Goal: Check status: Check status

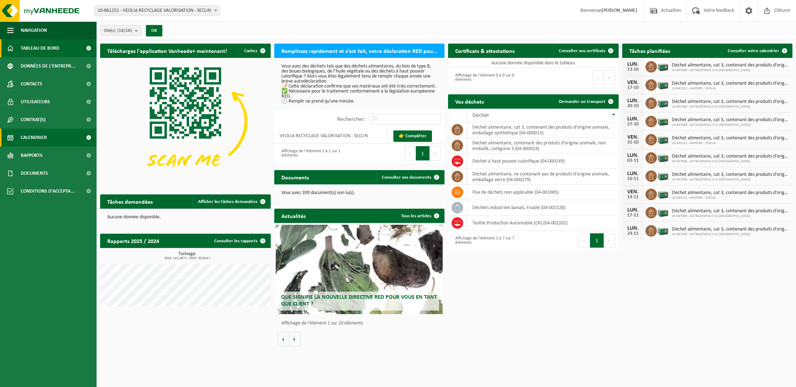
click at [65, 138] on link "Calendrier" at bounding box center [48, 138] width 97 height 18
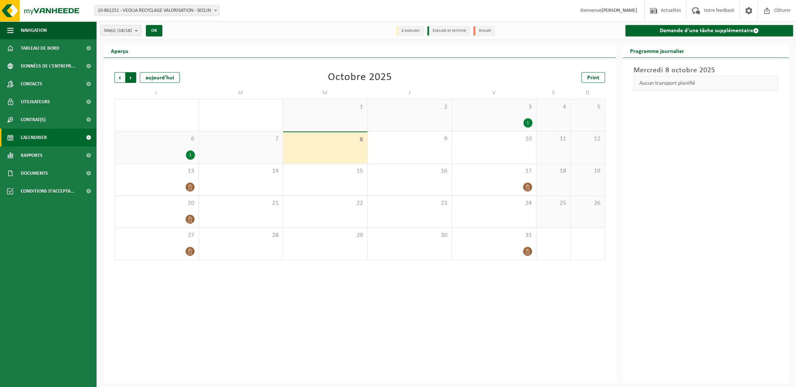
click at [116, 79] on span "Précédent" at bounding box center [119, 77] width 11 height 11
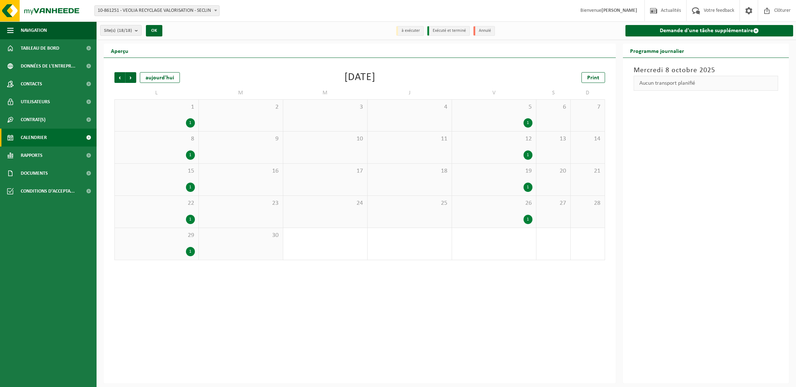
click at [186, 116] on div "1 1" at bounding box center [157, 115] width 84 height 31
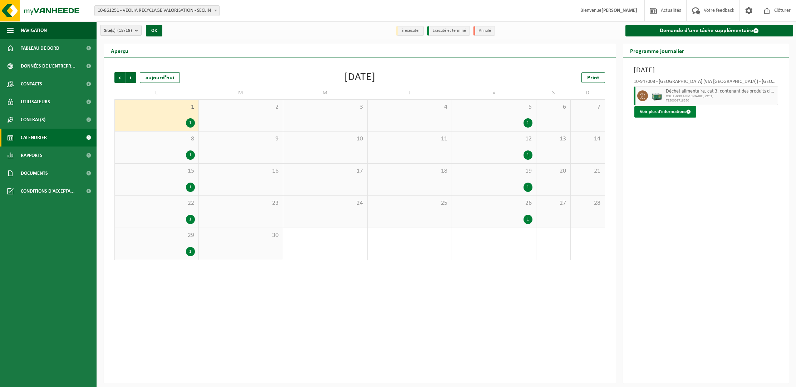
click at [674, 114] on button "Voir plus d'informations" at bounding box center [666, 111] width 62 height 11
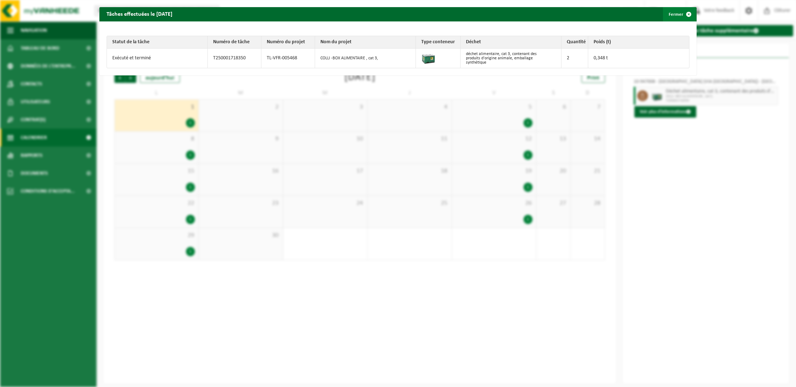
click at [690, 13] on span "button" at bounding box center [689, 14] width 14 height 14
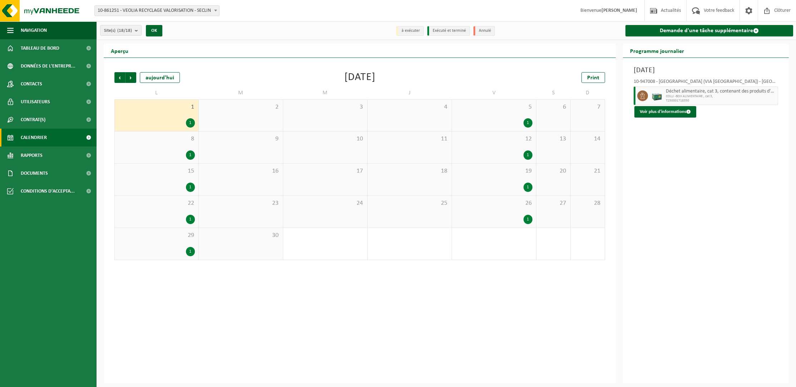
click at [167, 147] on div "8 1" at bounding box center [157, 148] width 84 height 32
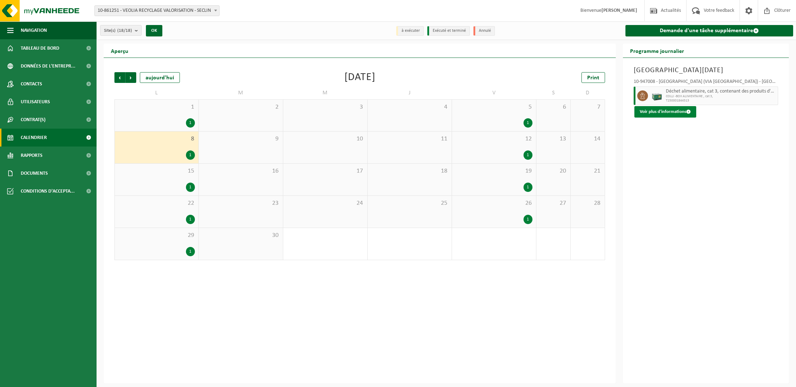
click at [680, 117] on button "Voir plus d'informations" at bounding box center [666, 111] width 62 height 11
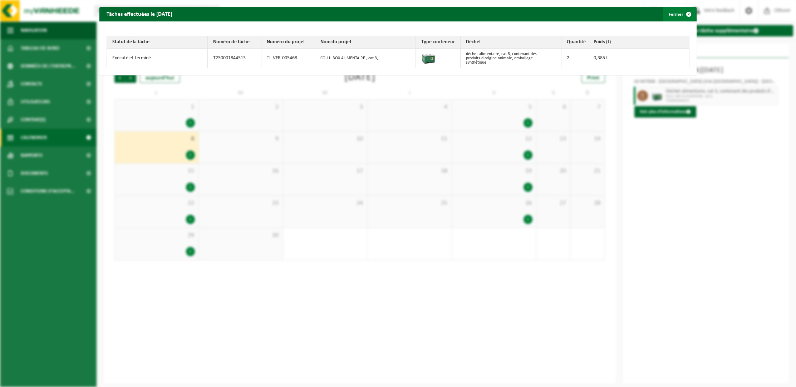
click at [690, 14] on span "button" at bounding box center [689, 14] width 14 height 14
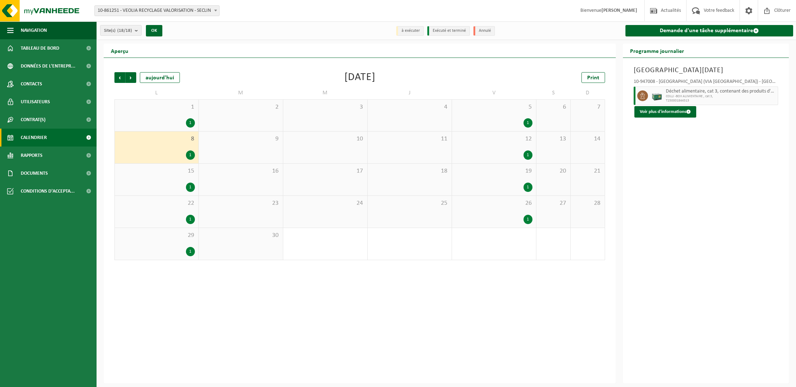
click at [175, 186] on div "1" at bounding box center [156, 187] width 77 height 9
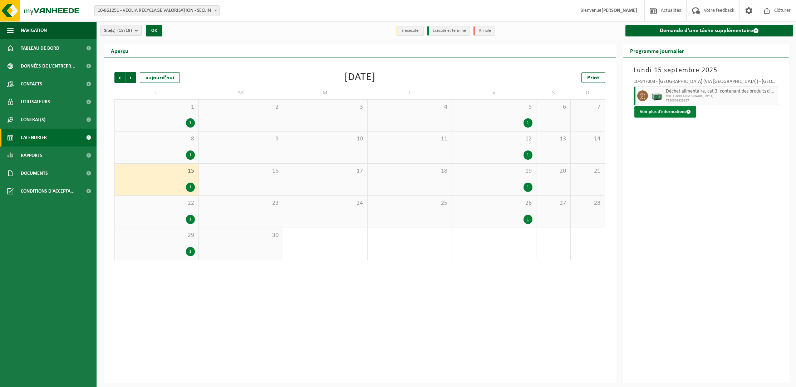
click at [657, 112] on button "Voir plus d'informations" at bounding box center [666, 111] width 62 height 11
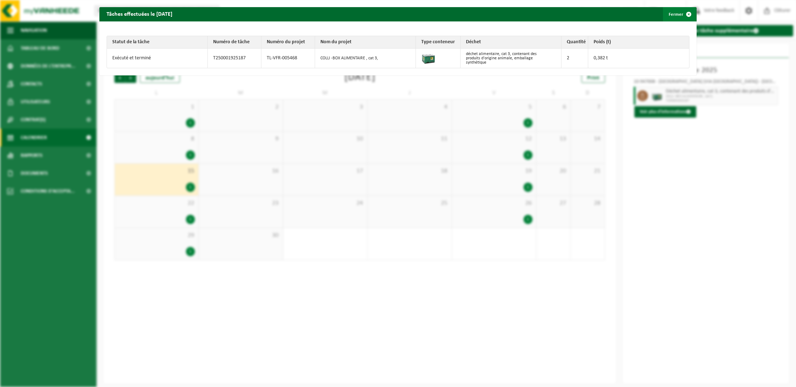
click at [689, 13] on span "button" at bounding box center [689, 14] width 14 height 14
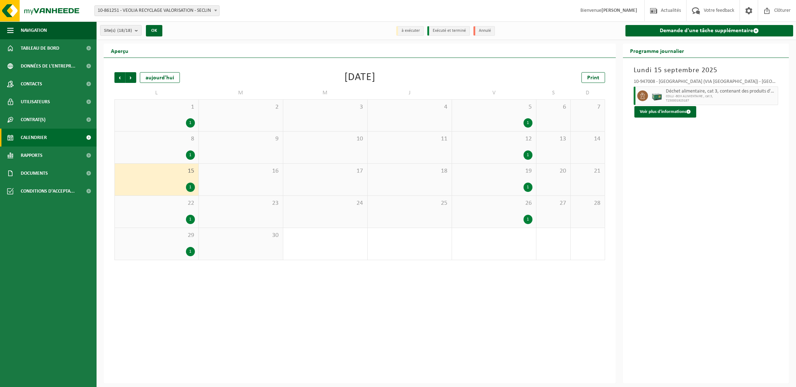
click at [168, 118] on div "1" at bounding box center [156, 122] width 77 height 9
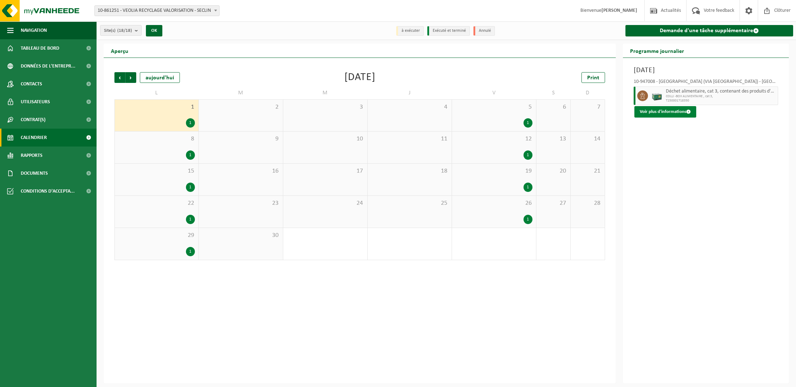
click at [654, 112] on button "Voir plus d'informations" at bounding box center [666, 111] width 62 height 11
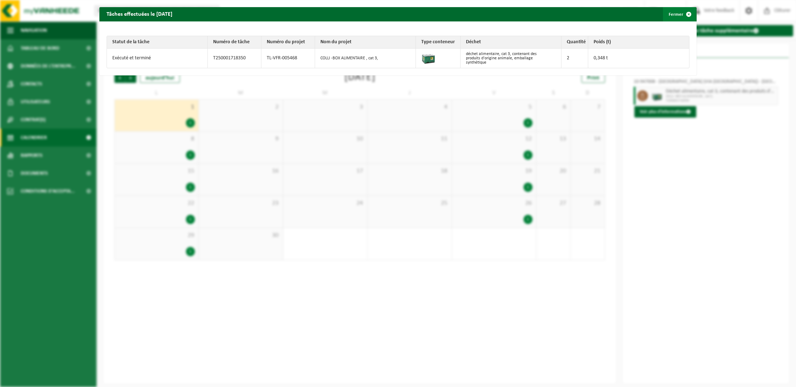
click at [688, 15] on span "button" at bounding box center [689, 14] width 14 height 14
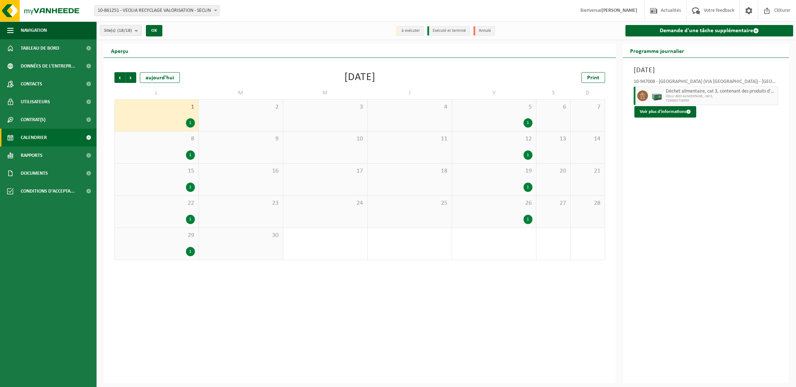
click at [134, 34] on button "Site(s) (18/18)" at bounding box center [120, 30] width 41 height 11
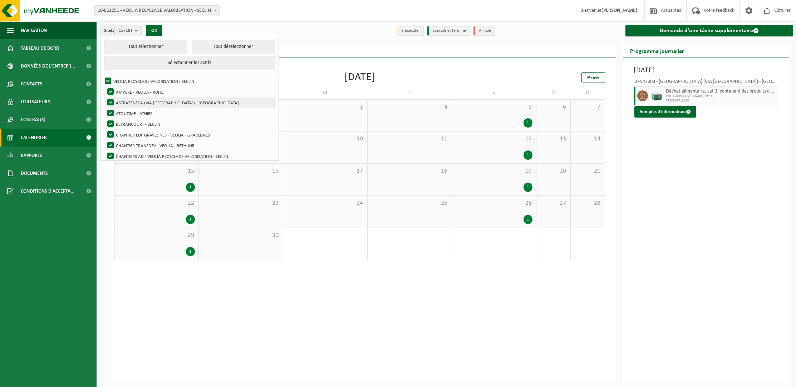
click at [110, 102] on label "ASTRAZENECA (VIA [GEOGRAPHIC_DATA]) - [GEOGRAPHIC_DATA]" at bounding box center [190, 102] width 168 height 11
click at [105, 97] on input "ASTRAZENECA (VIA [GEOGRAPHIC_DATA]) - [GEOGRAPHIC_DATA]" at bounding box center [104, 97] width 0 height 0
checkbox input "false"
click at [110, 109] on label "ATOUTIME - ATHIES" at bounding box center [190, 113] width 168 height 11
click at [105, 108] on input "ATOUTIME - ATHIES" at bounding box center [104, 108] width 0 height 0
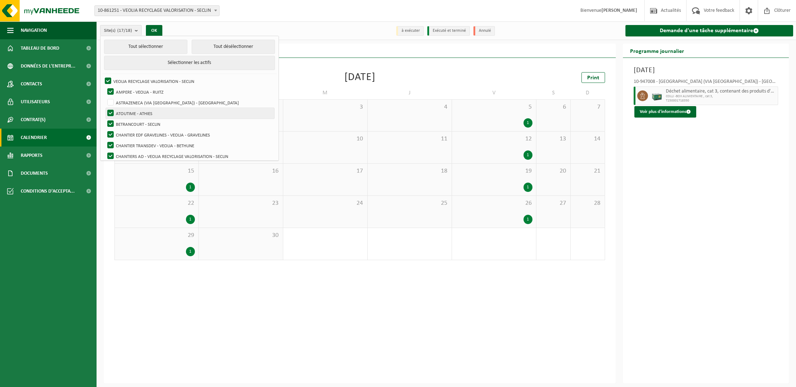
checkbox input "false"
click at [111, 119] on label "BETRANCOURT - SECLIN" at bounding box center [190, 124] width 168 height 11
click at [105, 119] on input "BETRANCOURT - SECLIN" at bounding box center [104, 118] width 0 height 0
click at [109, 127] on label "BETRANCOURT - SECLIN" at bounding box center [190, 124] width 168 height 11
click at [105, 119] on input "BETRANCOURT - SECLIN" at bounding box center [104, 118] width 0 height 0
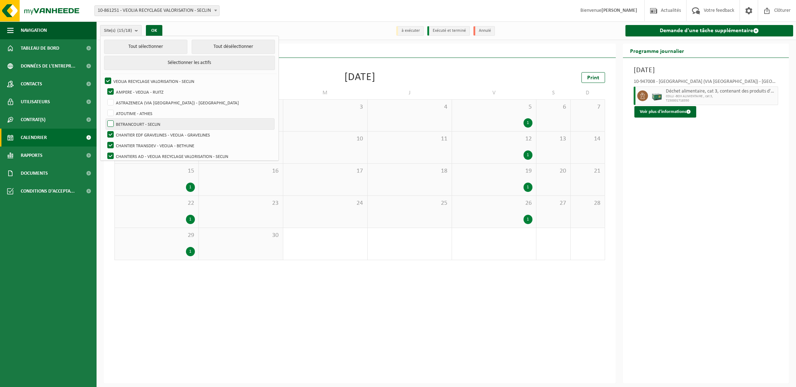
checkbox input "true"
click at [109, 132] on label "CHANTIER EDF GRAVELINES - VEOLIA - GRAVELINES" at bounding box center [190, 134] width 168 height 11
click at [105, 129] on input "CHANTIER EDF GRAVELINES - VEOLIA - GRAVELINES" at bounding box center [104, 129] width 0 height 0
checkbox input "false"
click at [111, 125] on label "BETRANCOURT - SECLIN" at bounding box center [190, 124] width 168 height 11
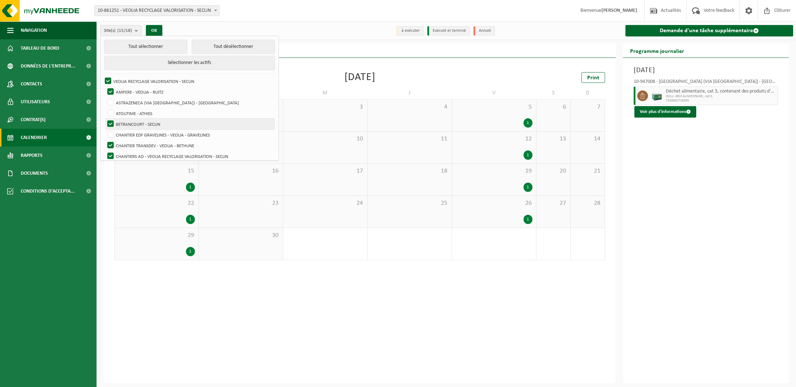
click at [105, 119] on input "BETRANCOURT - SECLIN" at bounding box center [104, 118] width 0 height 0
checkbox input "false"
click at [110, 146] on label "CHANTIER TRANSDEV - VEOLIA - BETHUNE" at bounding box center [190, 145] width 168 height 11
click at [105, 140] on input "CHANTIER TRANSDEV - VEOLIA - BETHUNE" at bounding box center [104, 140] width 0 height 0
checkbox input "false"
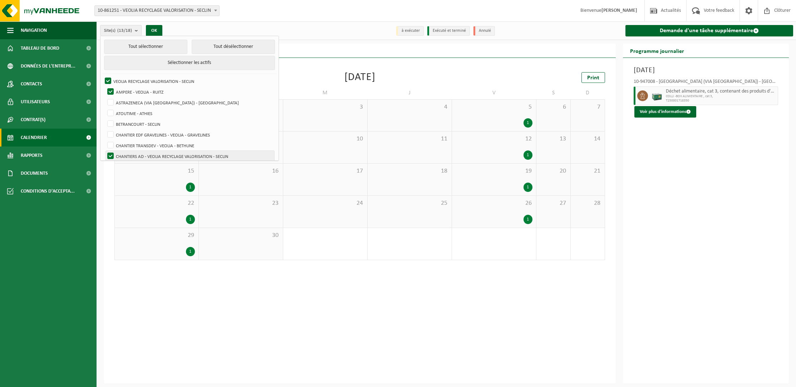
click at [113, 155] on label "CHANTIERS AD - VEOLIA RECYCLAGE VALORISATION - SECLIN" at bounding box center [190, 156] width 168 height 11
click at [105, 151] on input "CHANTIERS AD - VEOLIA RECYCLAGE VALORISATION - SECLIN" at bounding box center [104, 151] width 0 height 0
checkbox input "false"
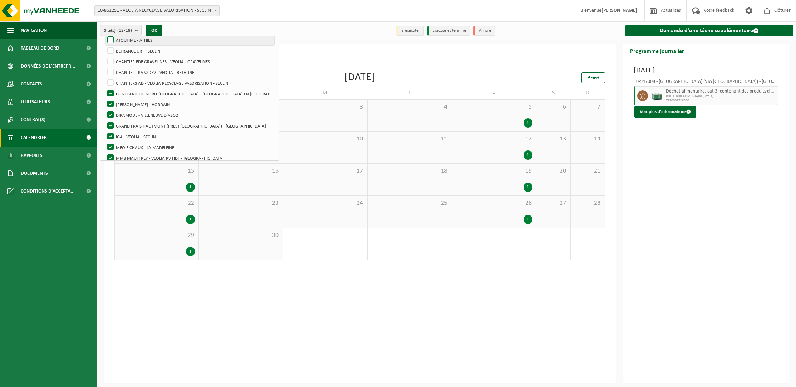
scroll to position [96, 0]
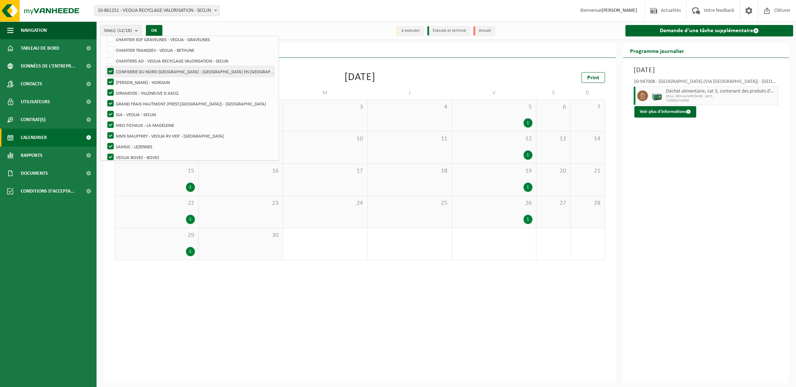
click at [109, 69] on label "CONFISERIE DU NORD-[GEOGRAPHIC_DATA] - [GEOGRAPHIC_DATA] EN [GEOGRAPHIC_DATA]" at bounding box center [190, 71] width 168 height 11
click at [105, 66] on input "CONFISERIE DU NORD-[GEOGRAPHIC_DATA] - [GEOGRAPHIC_DATA] EN [GEOGRAPHIC_DATA]" at bounding box center [104, 66] width 0 height 0
checkbox input "false"
click at [111, 80] on label "[PERSON_NAME] - HORDAIN" at bounding box center [190, 82] width 168 height 11
click at [105, 77] on input "[PERSON_NAME] - HORDAIN" at bounding box center [104, 77] width 0 height 0
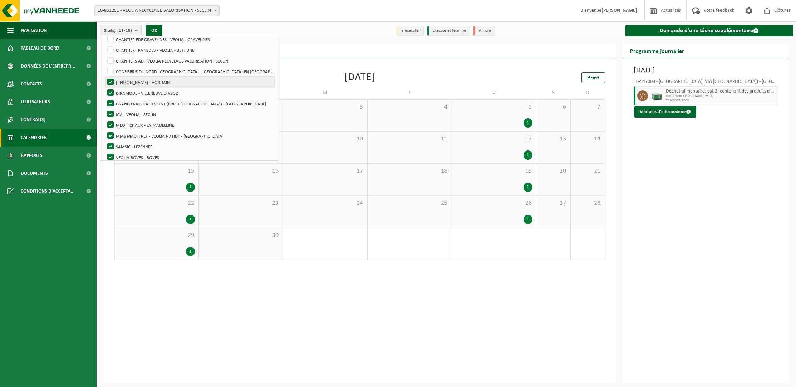
checkbox input "false"
click at [108, 90] on label "DIRAMODE - VILLENEUVE D ASCQ" at bounding box center [190, 93] width 168 height 11
click at [105, 88] on input "DIRAMODE - VILLENEUVE D ASCQ" at bounding box center [104, 87] width 0 height 0
checkbox input "false"
click at [105, 98] on li "GRAND FRAIS HAUTMONT (PREST,[GEOGRAPHIC_DATA]) - [GEOGRAPHIC_DATA]" at bounding box center [191, 103] width 172 height 11
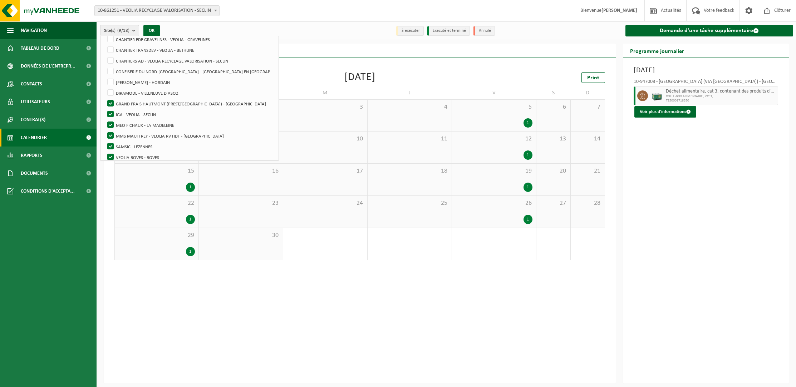
click at [161, 6] on span "10-861251 - VEOLIA RECYCLAGE VALORISATION - SECLIN" at bounding box center [157, 11] width 124 height 10
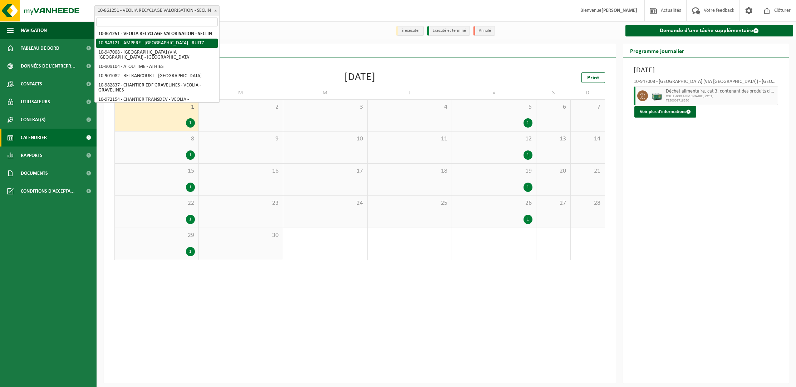
select select "140137"
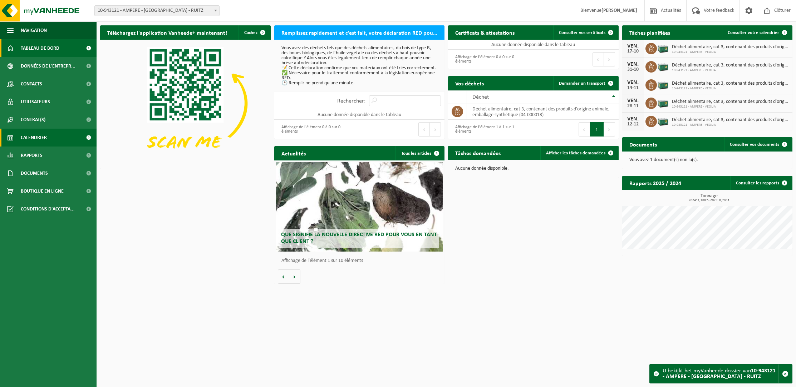
click at [40, 137] on span "Calendrier" at bounding box center [34, 138] width 26 height 18
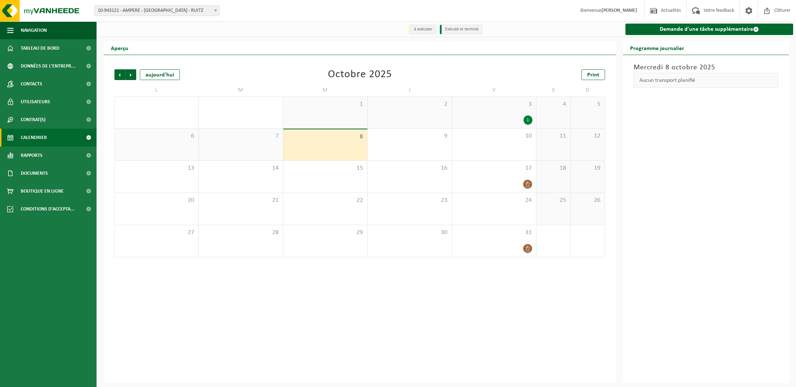
click at [497, 118] on div "1" at bounding box center [494, 120] width 77 height 9
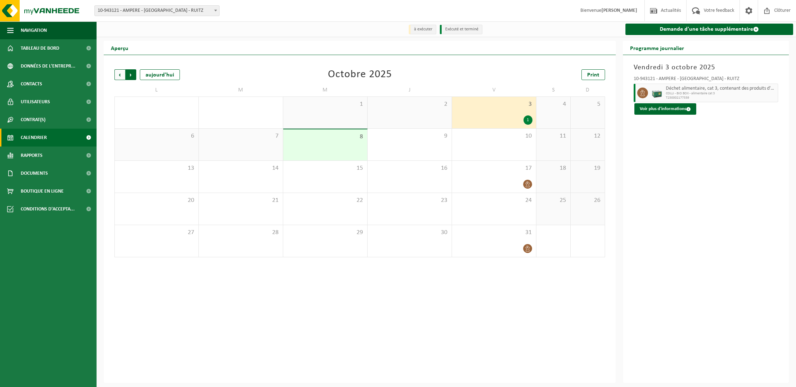
click at [117, 75] on span "Précédent" at bounding box center [119, 74] width 11 height 11
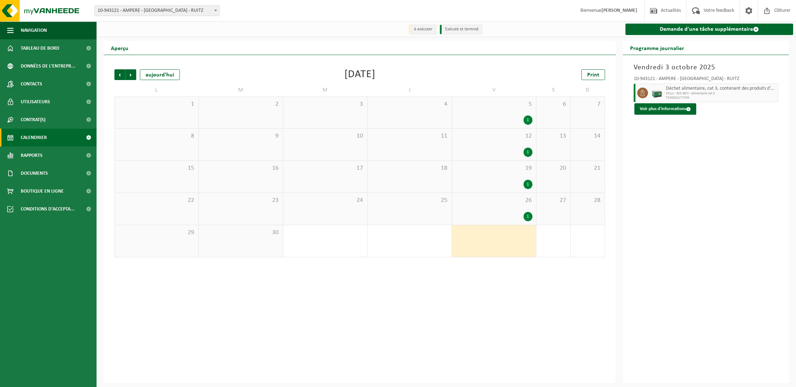
click at [475, 120] on div "1" at bounding box center [494, 120] width 77 height 9
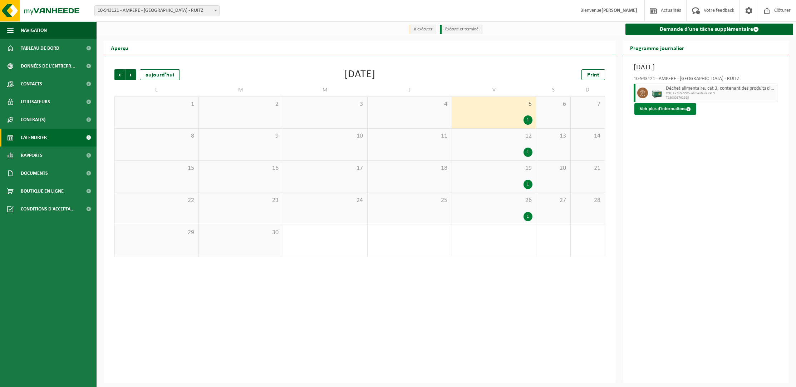
click at [641, 112] on button "Voir plus d'informations" at bounding box center [666, 108] width 62 height 11
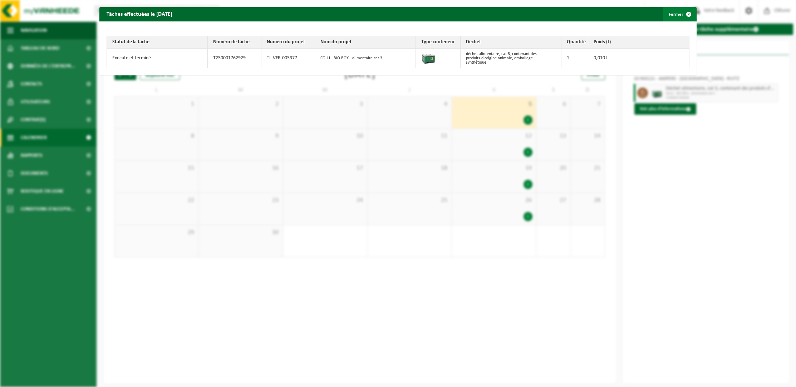
click at [689, 16] on span "button" at bounding box center [689, 14] width 14 height 14
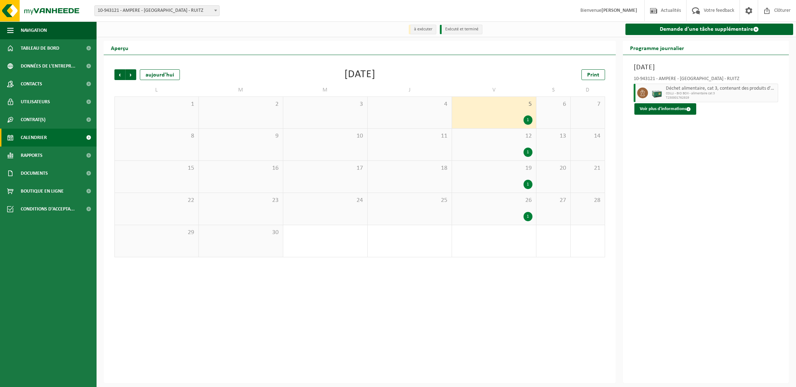
click at [508, 150] on div "1" at bounding box center [494, 152] width 77 height 9
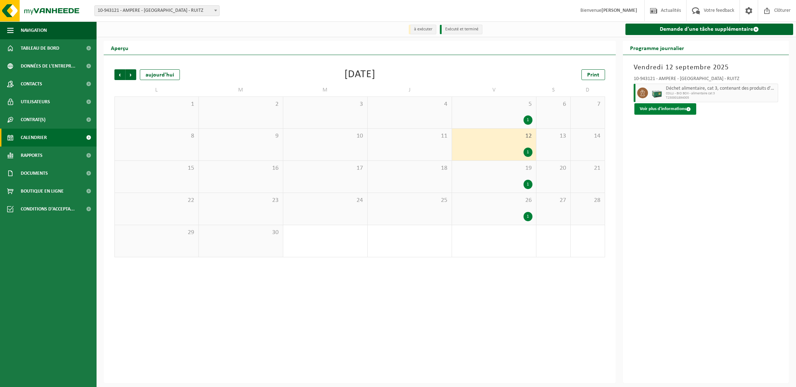
click at [657, 109] on button "Voir plus d'informations" at bounding box center [666, 108] width 62 height 11
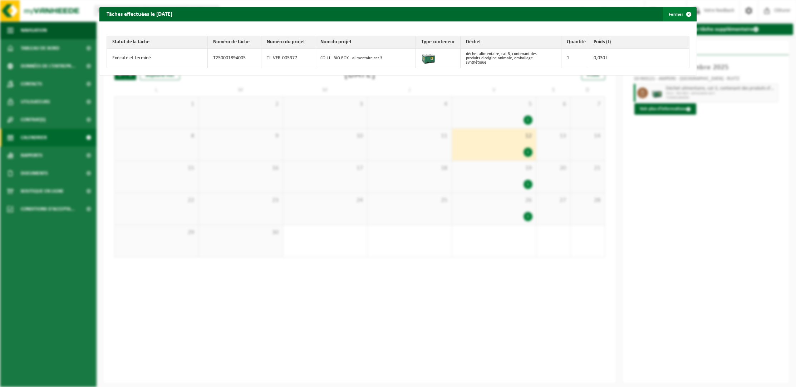
click at [689, 13] on span "button" at bounding box center [689, 14] width 14 height 14
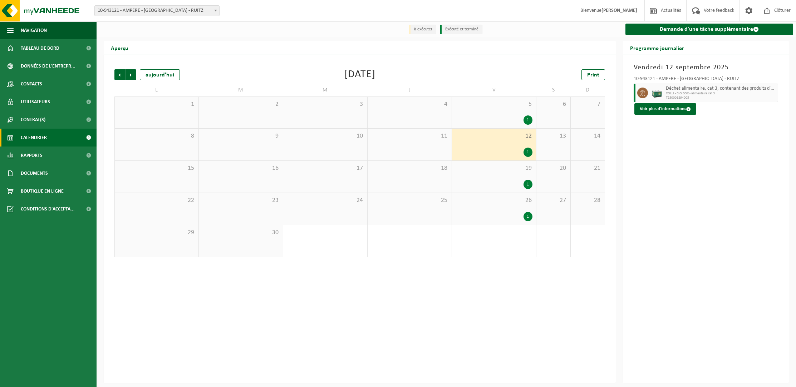
click at [473, 186] on div "1" at bounding box center [494, 184] width 77 height 9
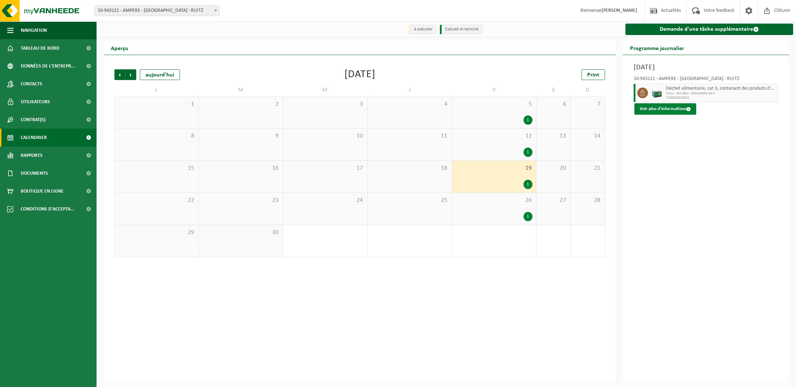
click at [666, 104] on button "Voir plus d'informations" at bounding box center [666, 108] width 62 height 11
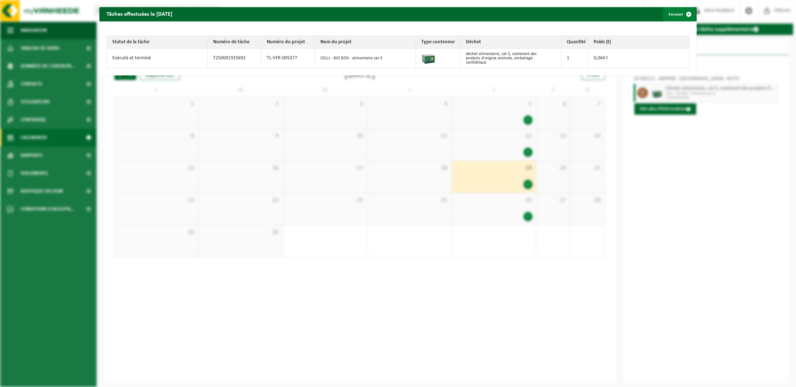
click at [690, 16] on span "button" at bounding box center [689, 14] width 14 height 14
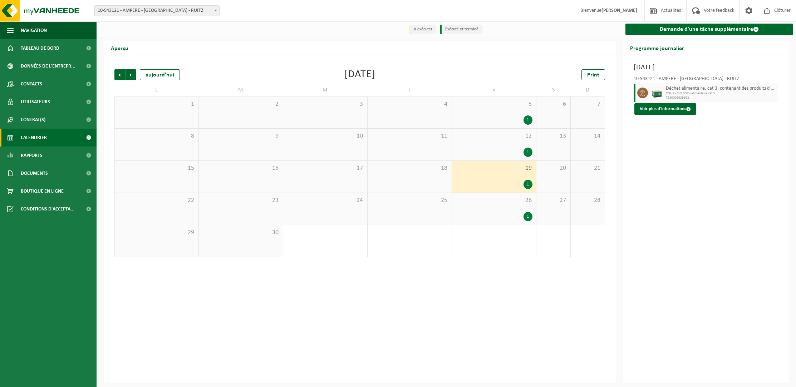
click at [490, 215] on div "1" at bounding box center [494, 216] width 77 height 9
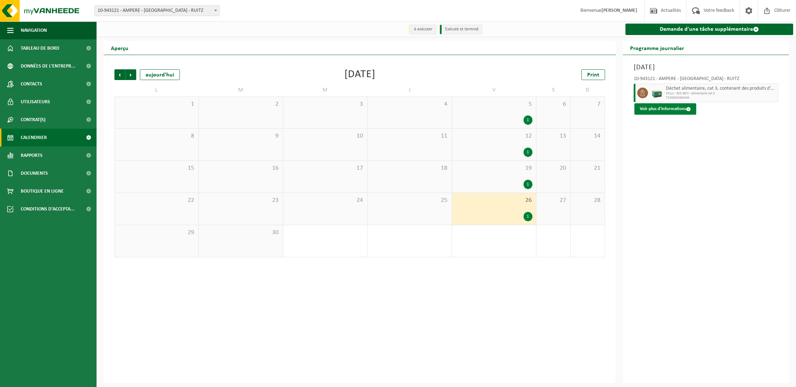
click at [655, 110] on button "Voir plus d'informations" at bounding box center [666, 108] width 62 height 11
